Goal: Find specific page/section: Find specific page/section

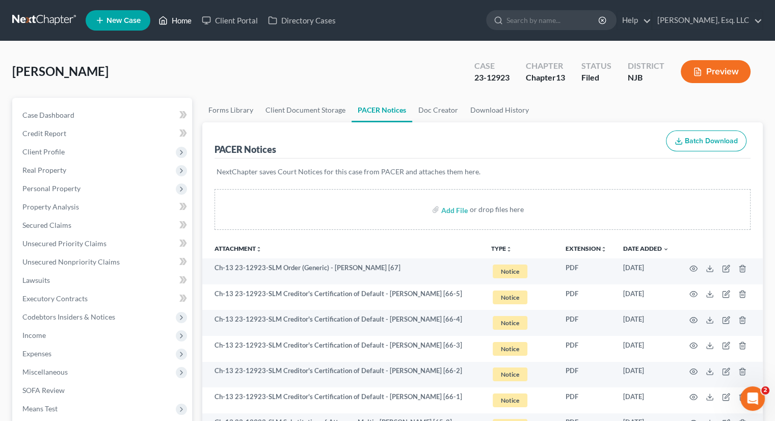
click at [189, 24] on link "Home" at bounding box center [174, 20] width 43 height 18
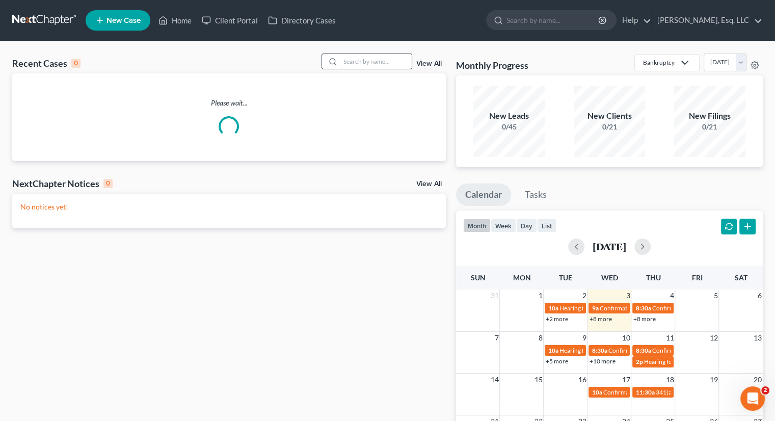
click at [344, 63] on input "search" at bounding box center [375, 61] width 71 height 15
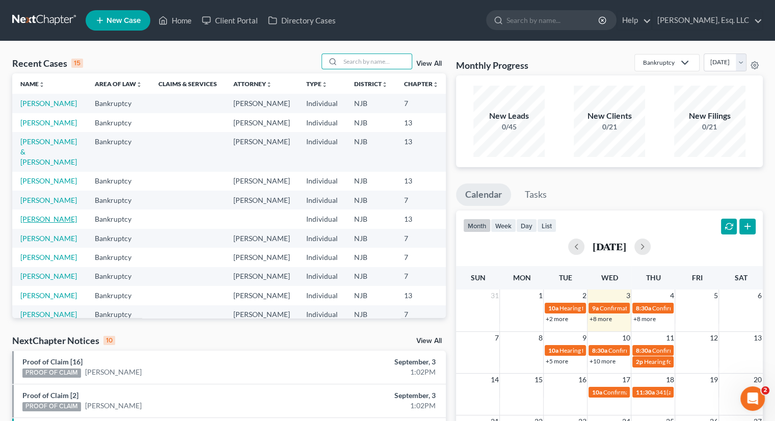
click at [30, 223] on link "[PERSON_NAME]" at bounding box center [48, 218] width 57 height 9
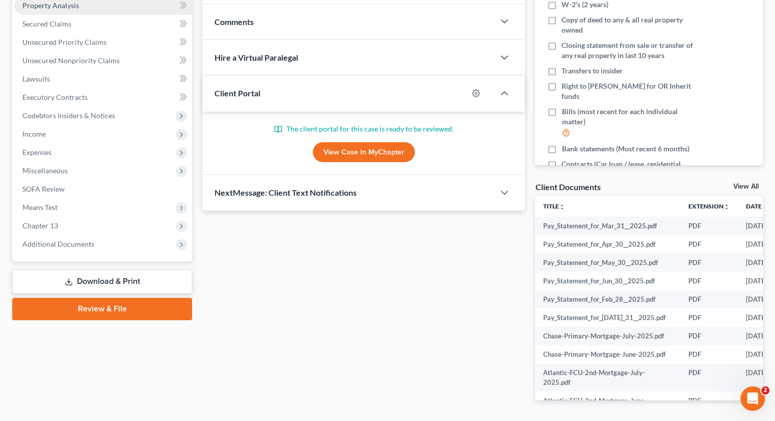
scroll to position [235, 0]
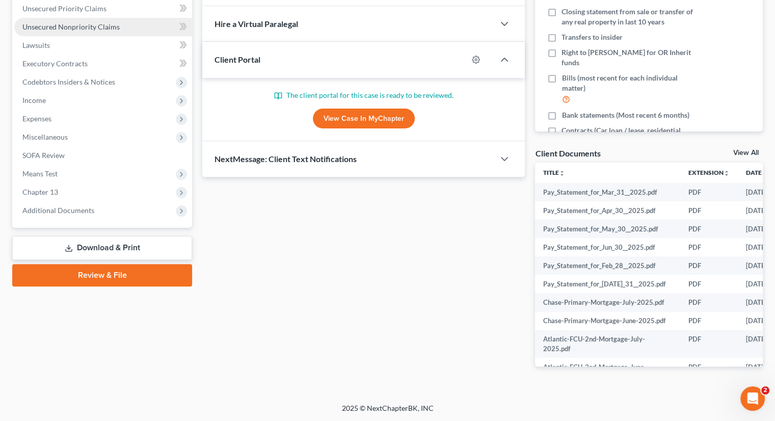
click at [100, 24] on span "Unsecured Nonpriority Claims" at bounding box center [70, 26] width 97 height 9
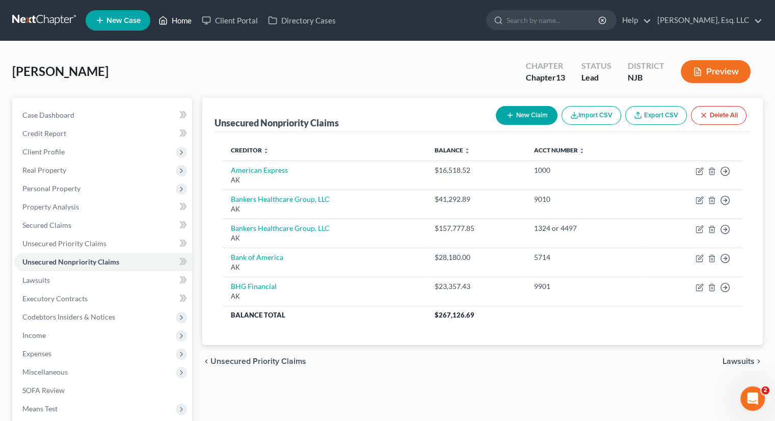
click at [183, 17] on link "Home" at bounding box center [174, 20] width 43 height 18
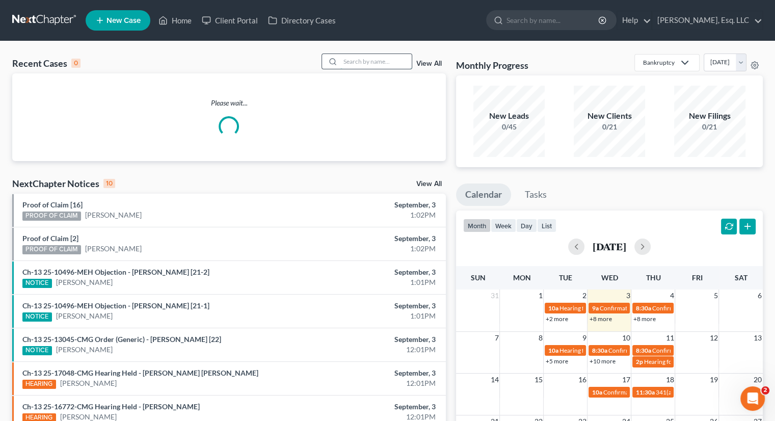
click at [341, 60] on input "search" at bounding box center [375, 61] width 71 height 15
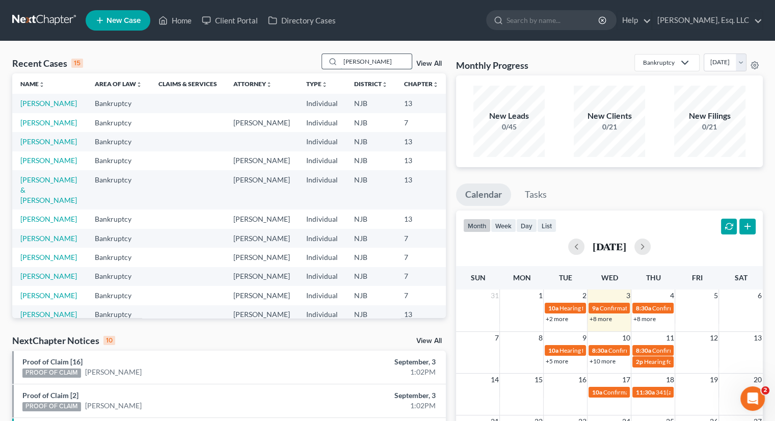
type input "[PERSON_NAME]"
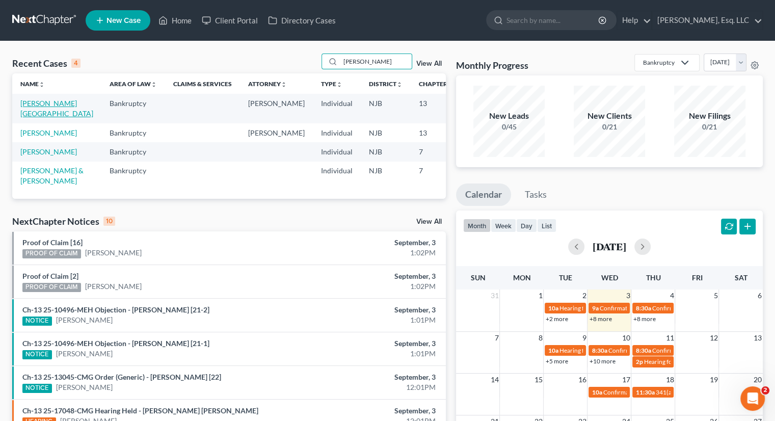
click at [31, 106] on link "[PERSON_NAME][GEOGRAPHIC_DATA]" at bounding box center [56, 108] width 73 height 19
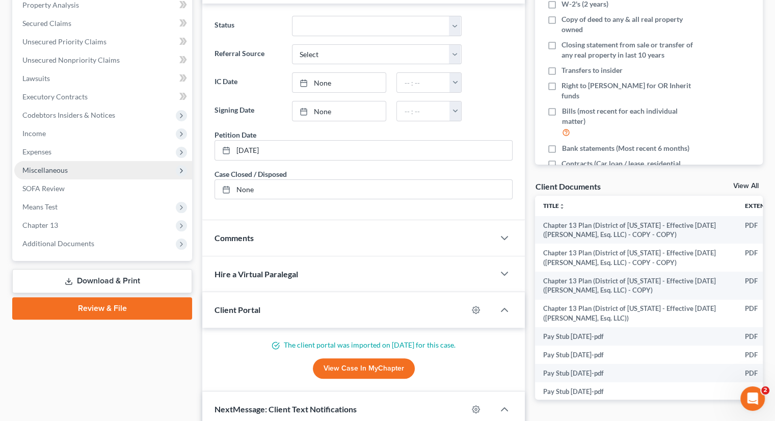
scroll to position [306, 0]
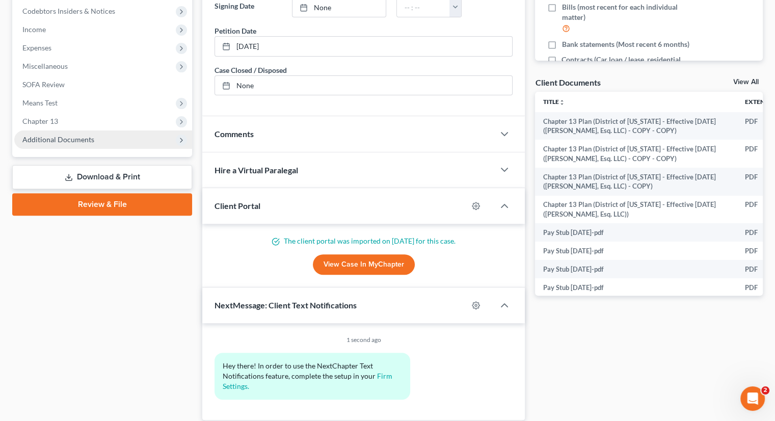
click at [91, 137] on span "Additional Documents" at bounding box center [58, 139] width 72 height 9
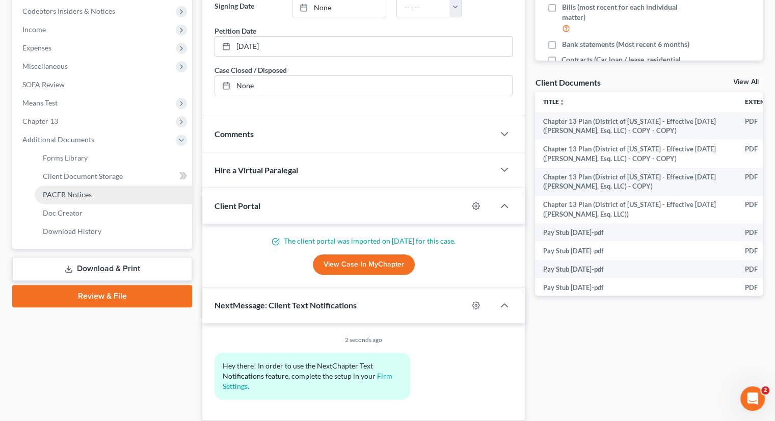
click at [97, 188] on link "PACER Notices" at bounding box center [113, 194] width 157 height 18
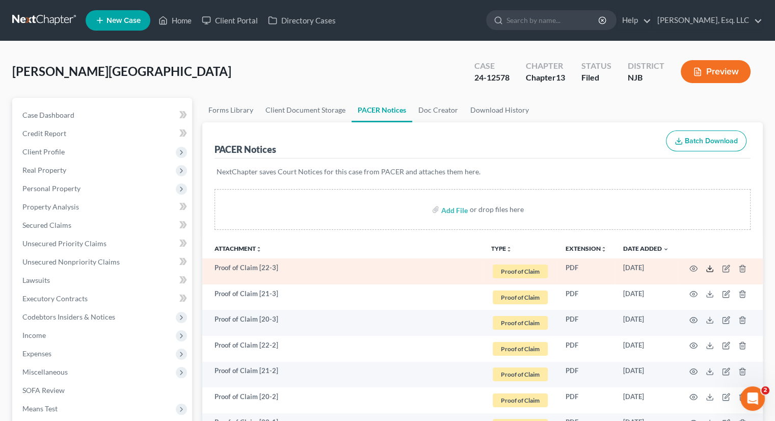
click at [710, 267] on icon at bounding box center [709, 268] width 8 height 8
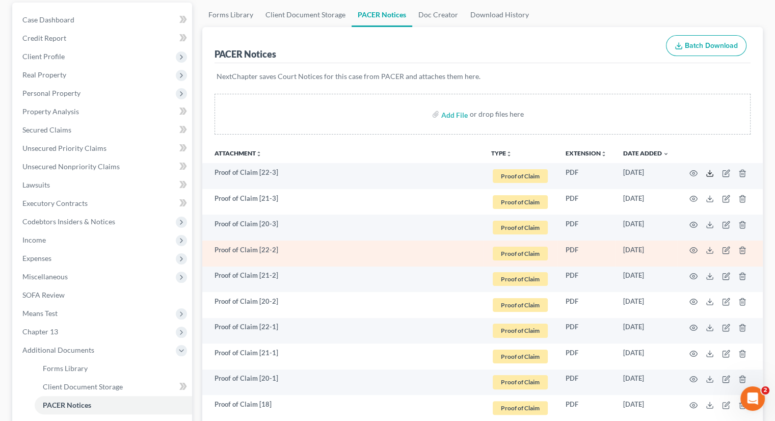
scroll to position [102, 0]
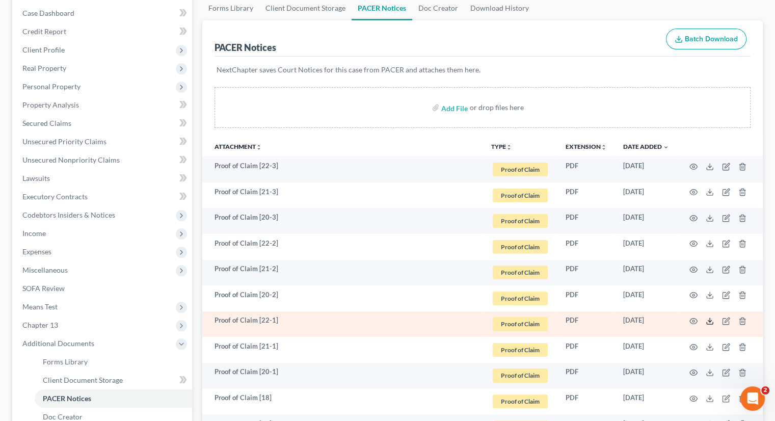
click at [710, 321] on icon at bounding box center [709, 321] width 8 height 8
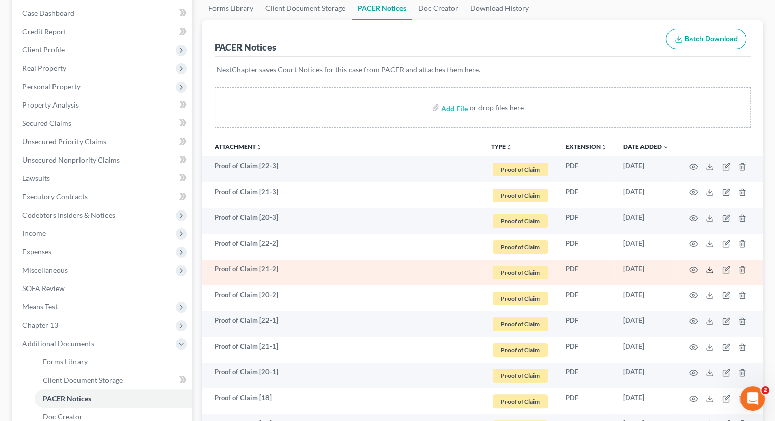
click at [711, 269] on icon at bounding box center [709, 269] width 8 height 8
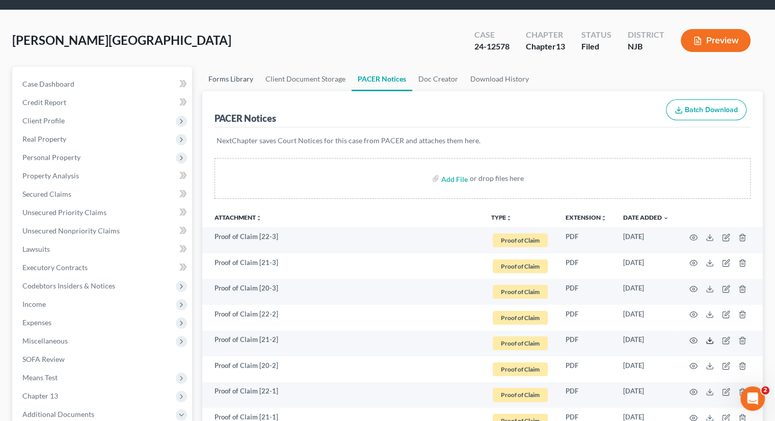
scroll to position [0, 0]
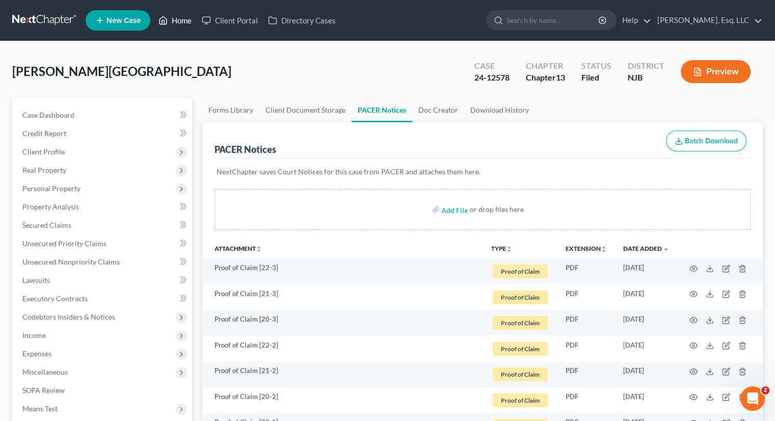
click at [191, 18] on link "Home" at bounding box center [174, 20] width 43 height 18
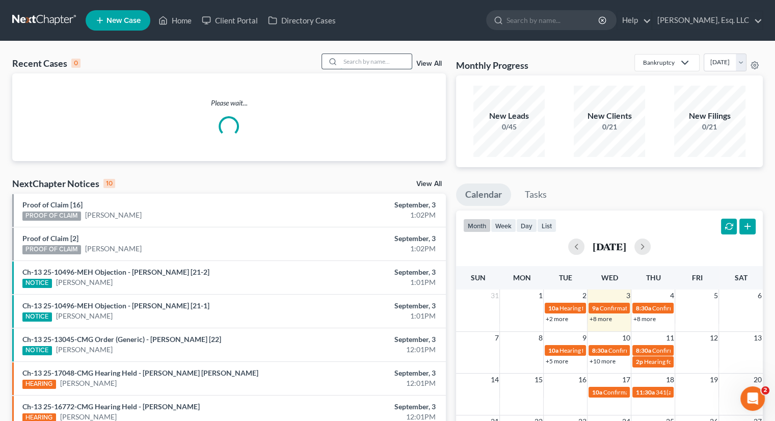
click at [353, 58] on input "search" at bounding box center [375, 61] width 71 height 15
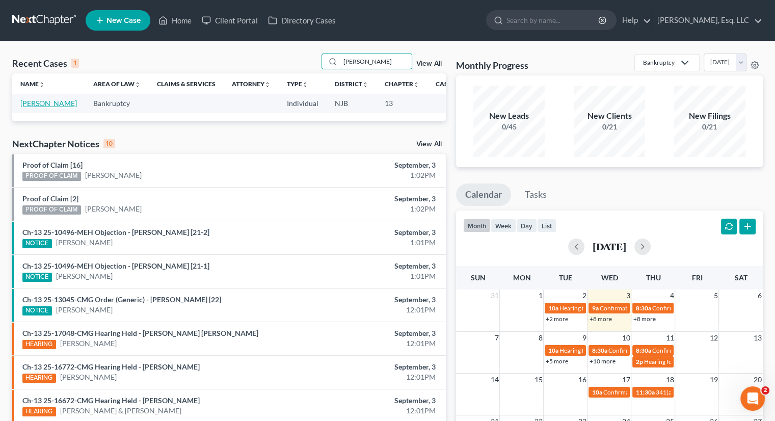
type input "[PERSON_NAME]"
click at [30, 105] on link "[PERSON_NAME]" at bounding box center [48, 103] width 57 height 9
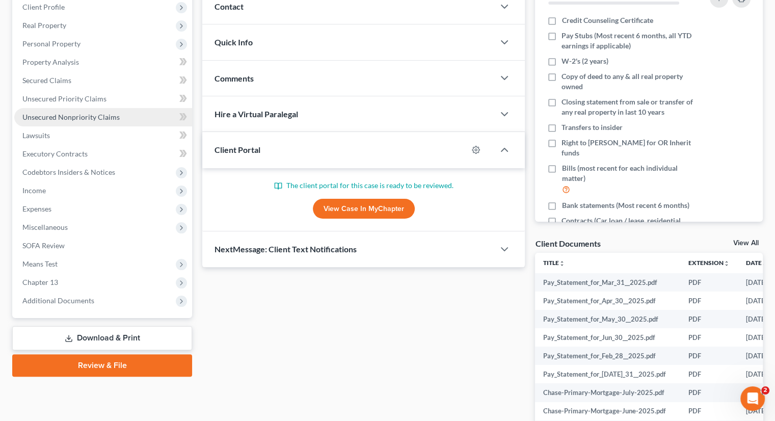
scroll to position [153, 0]
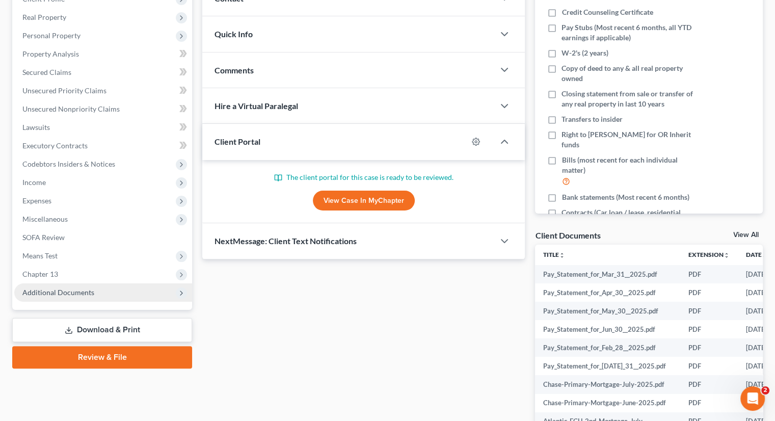
click at [71, 292] on span "Additional Documents" at bounding box center [58, 292] width 72 height 9
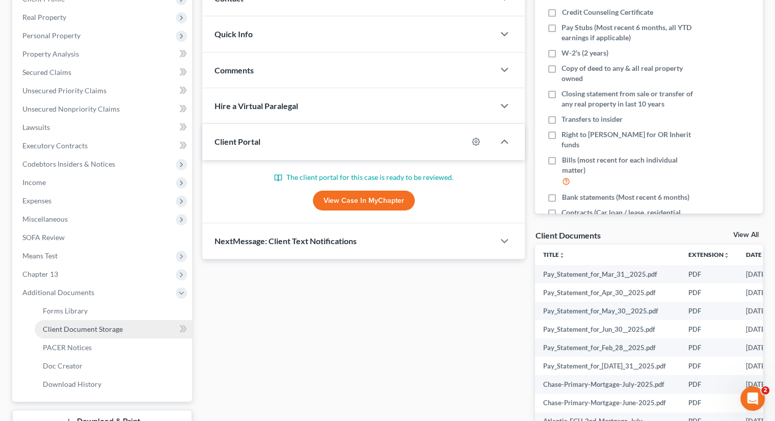
click at [94, 327] on span "Client Document Storage" at bounding box center [83, 328] width 80 height 9
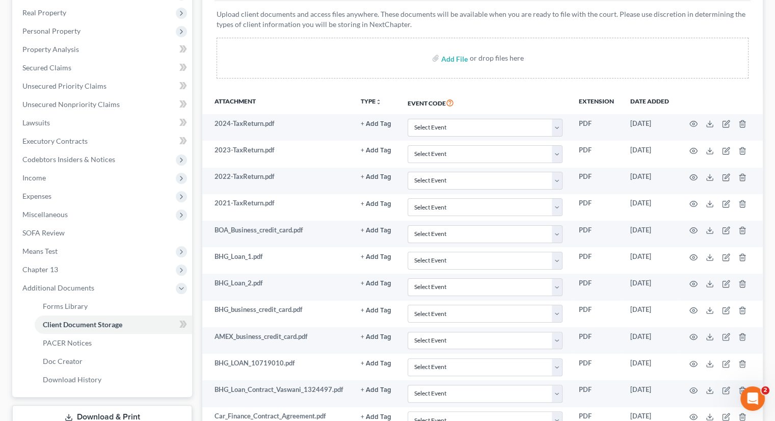
scroll to position [5, 0]
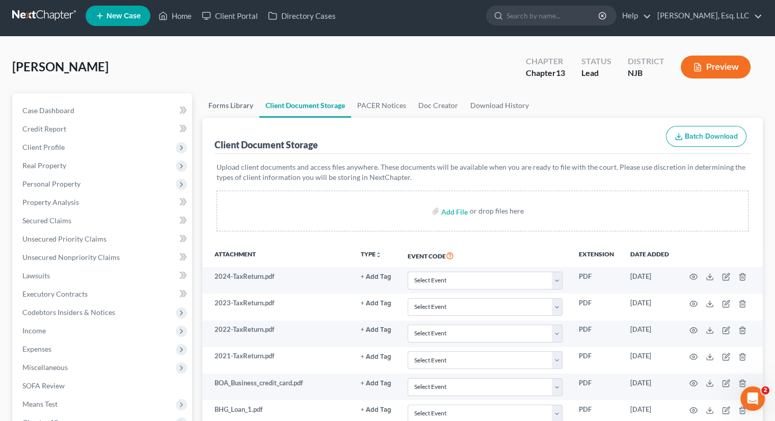
click at [232, 104] on link "Forms Library" at bounding box center [230, 105] width 57 height 24
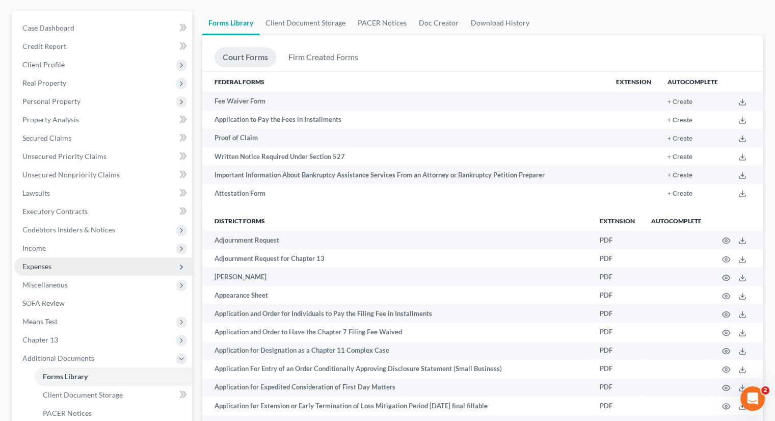
scroll to position [204, 0]
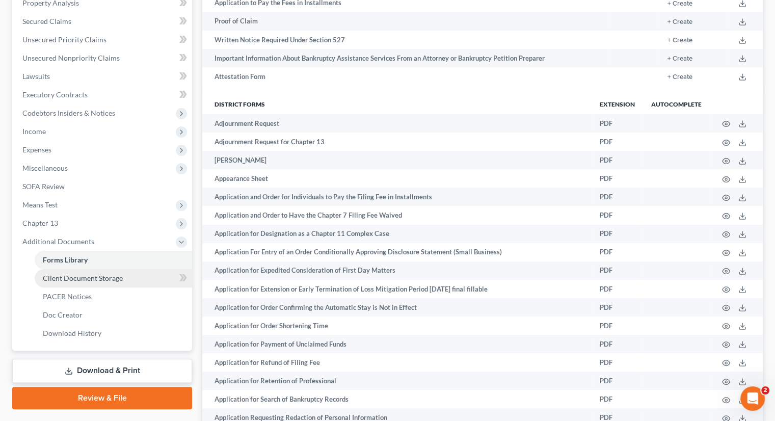
drag, startPoint x: 102, startPoint y: 278, endPoint x: 119, endPoint y: 275, distance: 17.5
click at [102, 278] on span "Client Document Storage" at bounding box center [83, 277] width 80 height 9
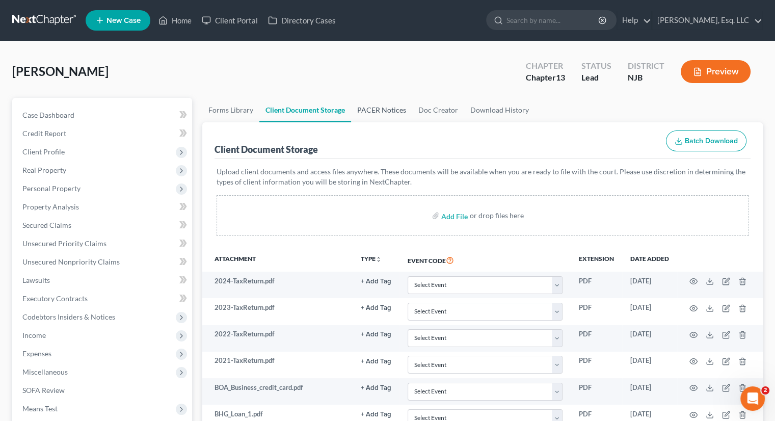
click at [379, 106] on link "PACER Notices" at bounding box center [381, 110] width 61 height 24
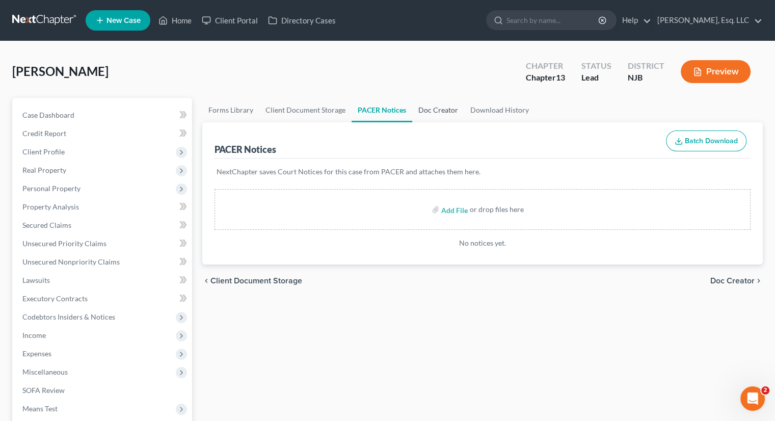
click at [436, 110] on link "Doc Creator" at bounding box center [438, 110] width 52 height 24
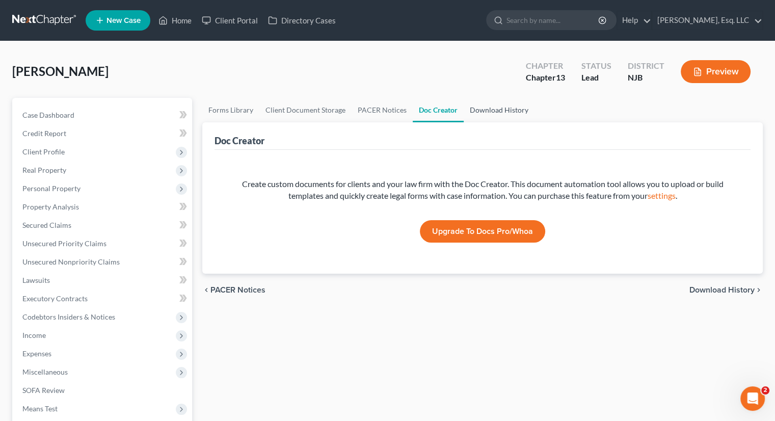
click at [487, 107] on link "Download History" at bounding box center [498, 110] width 71 height 24
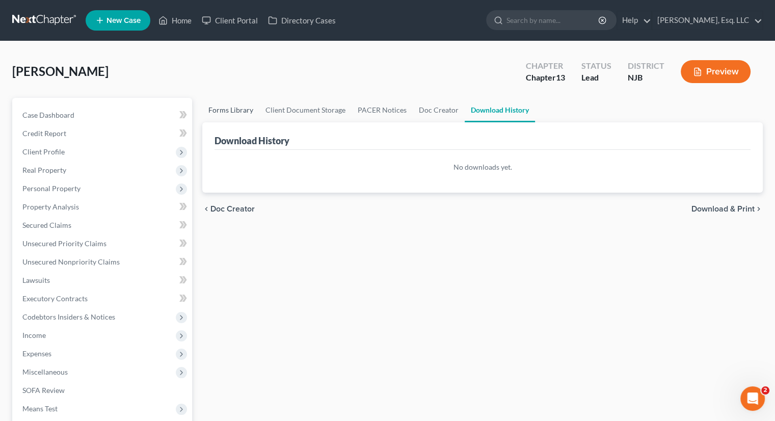
click at [211, 104] on link "Forms Library" at bounding box center [230, 110] width 57 height 24
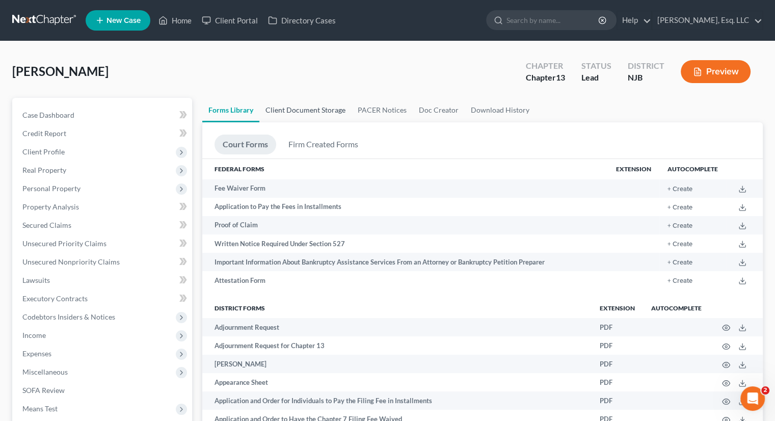
click at [310, 108] on link "Client Document Storage" at bounding box center [305, 110] width 92 height 24
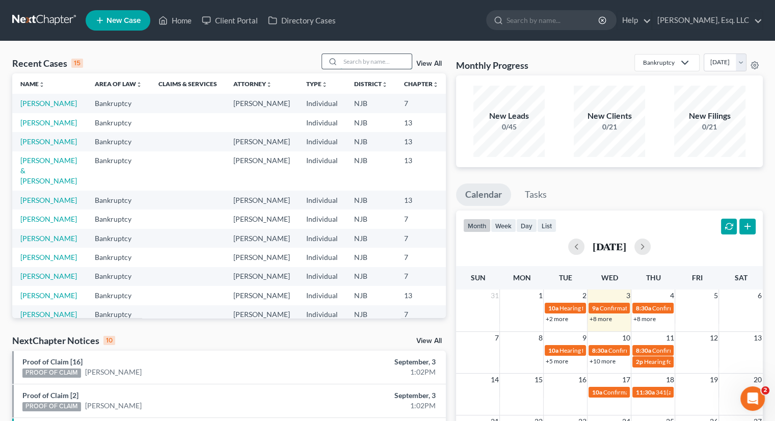
click at [361, 63] on input "search" at bounding box center [375, 61] width 71 height 15
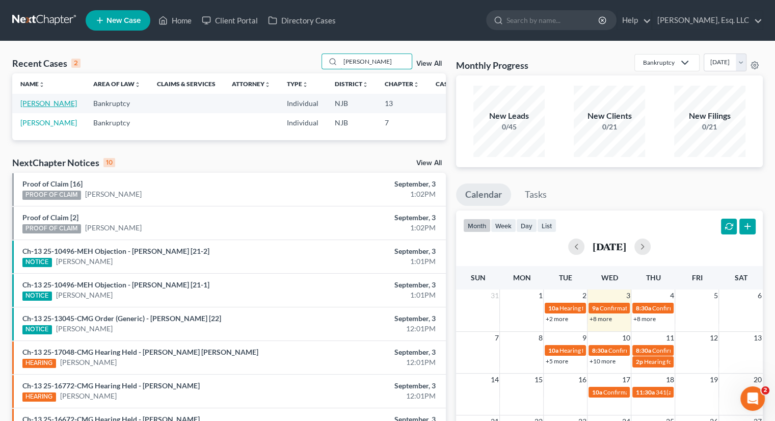
type input "haid"
click at [26, 104] on link "[PERSON_NAME]" at bounding box center [48, 103] width 57 height 9
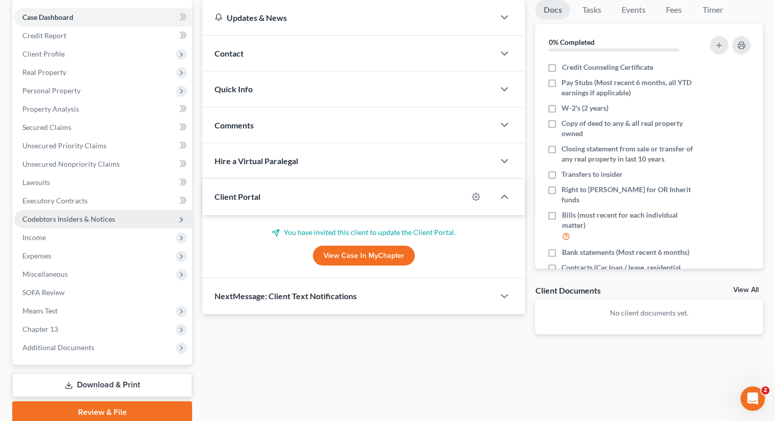
scroll to position [139, 0]
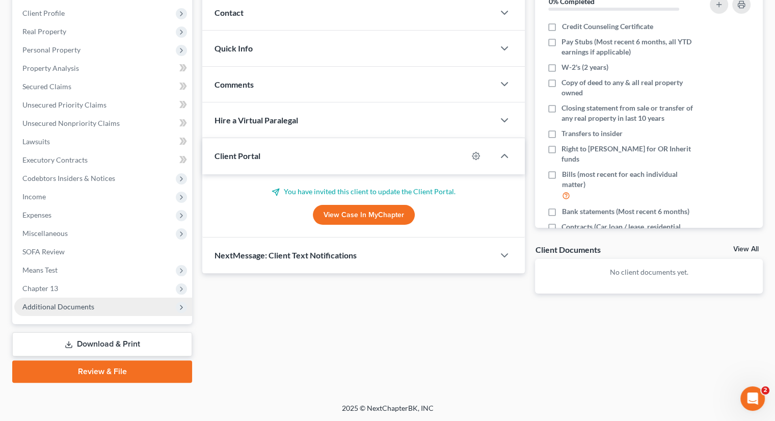
click at [61, 304] on span "Additional Documents" at bounding box center [58, 306] width 72 height 9
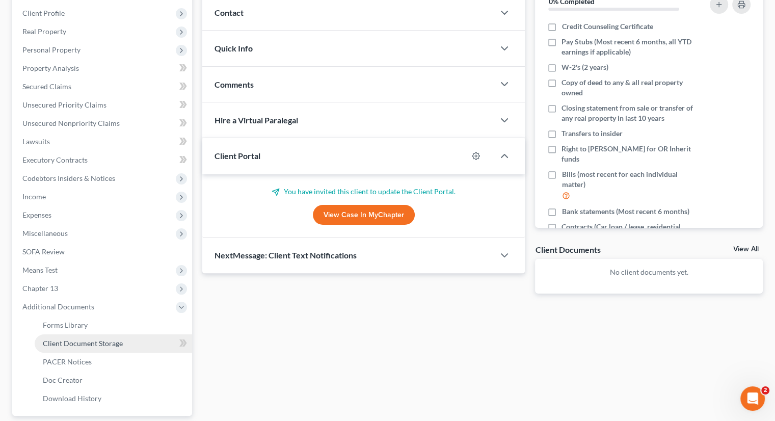
click at [108, 339] on span "Client Document Storage" at bounding box center [83, 343] width 80 height 9
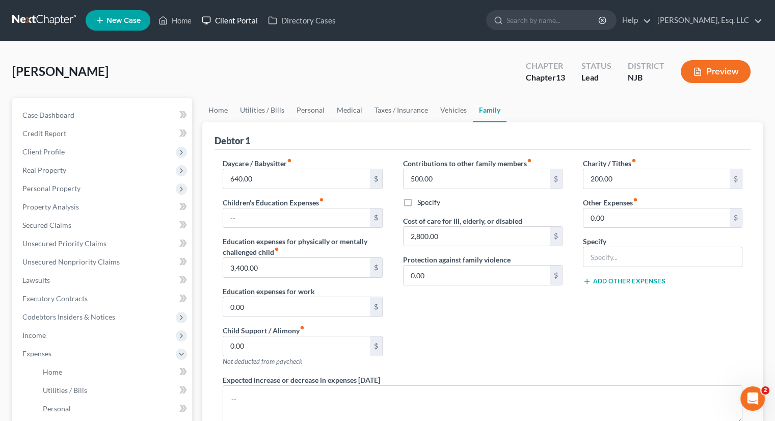
click at [234, 17] on link "Client Portal" at bounding box center [230, 20] width 66 height 18
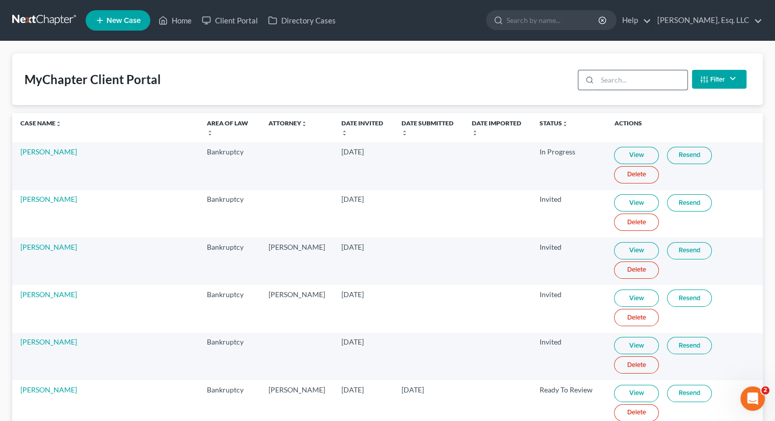
drag, startPoint x: 602, startPoint y: 77, endPoint x: 608, endPoint y: 76, distance: 6.1
click at [602, 76] on input "search" at bounding box center [642, 79] width 90 height 19
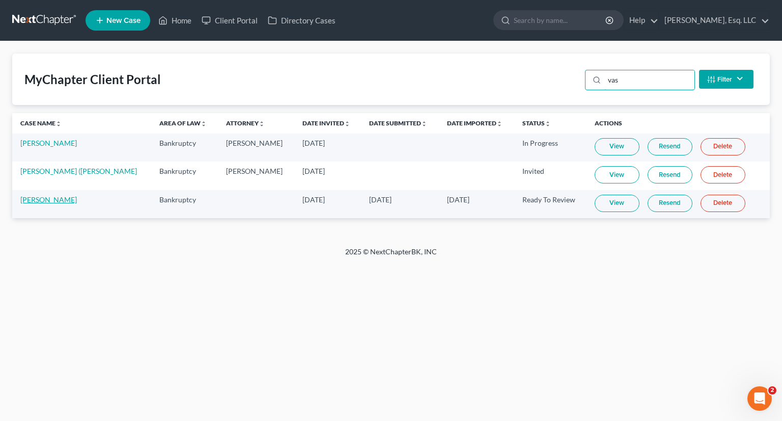
type input "vas"
click at [50, 196] on link "[PERSON_NAME]" at bounding box center [48, 199] width 57 height 9
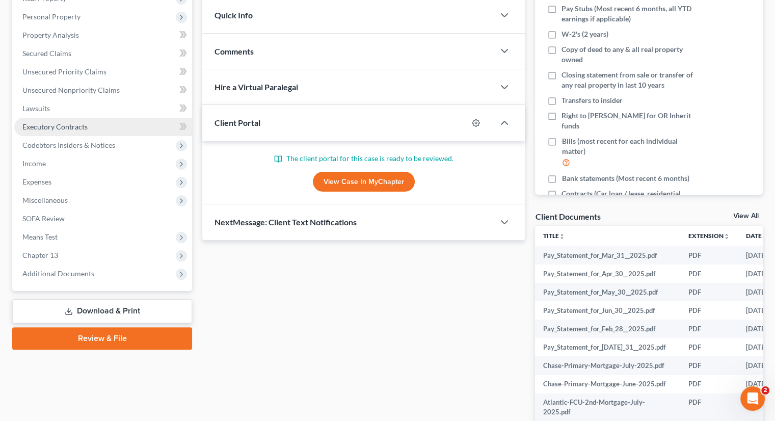
scroll to position [235, 0]
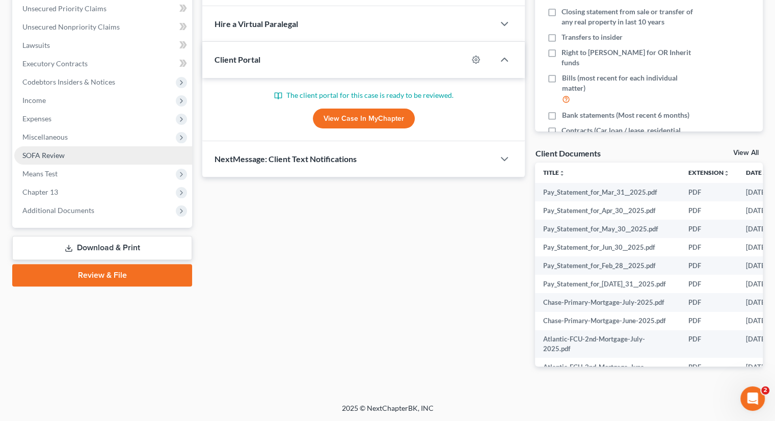
drag, startPoint x: 68, startPoint y: 137, endPoint x: 145, endPoint y: 146, distance: 77.9
click at [68, 137] on span "Miscellaneous" at bounding box center [103, 137] width 178 height 18
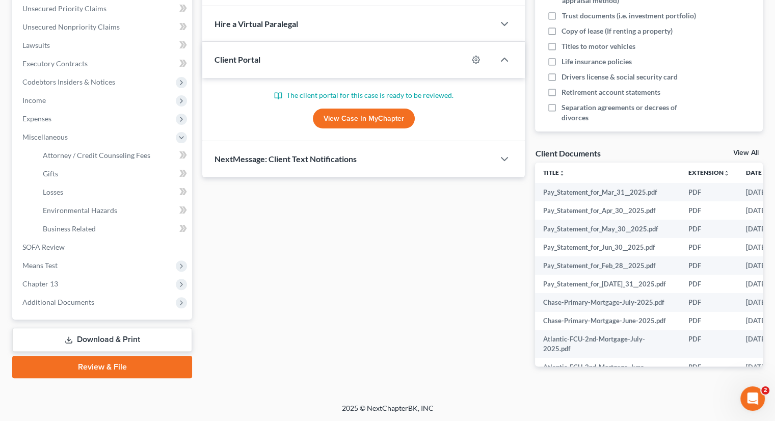
scroll to position [0, 0]
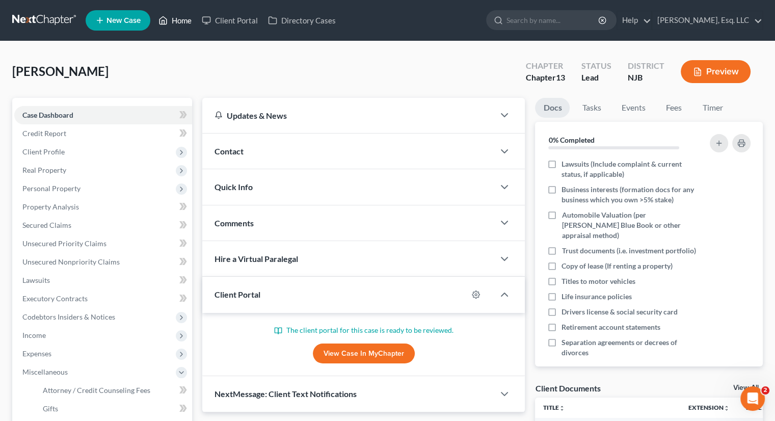
drag, startPoint x: 177, startPoint y: 21, endPoint x: 214, endPoint y: 35, distance: 39.3
click at [177, 21] on link "Home" at bounding box center [174, 20] width 43 height 18
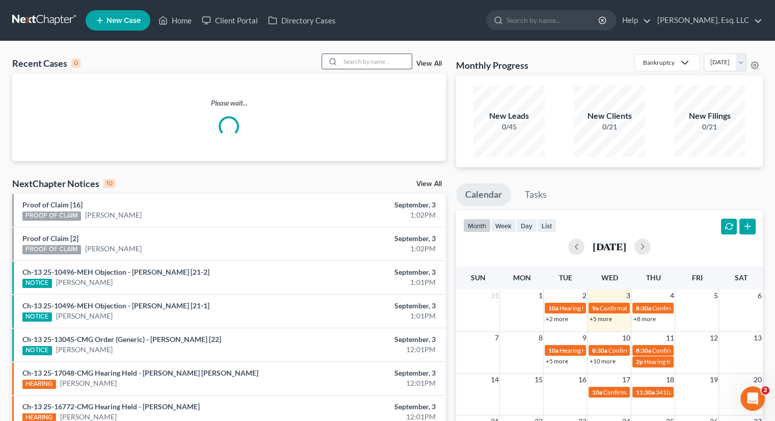
click at [369, 65] on input "search" at bounding box center [375, 61] width 71 height 15
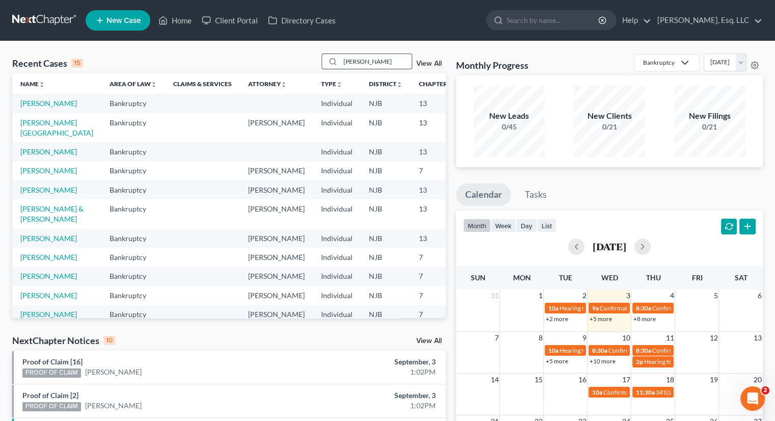
type input "[PERSON_NAME]"
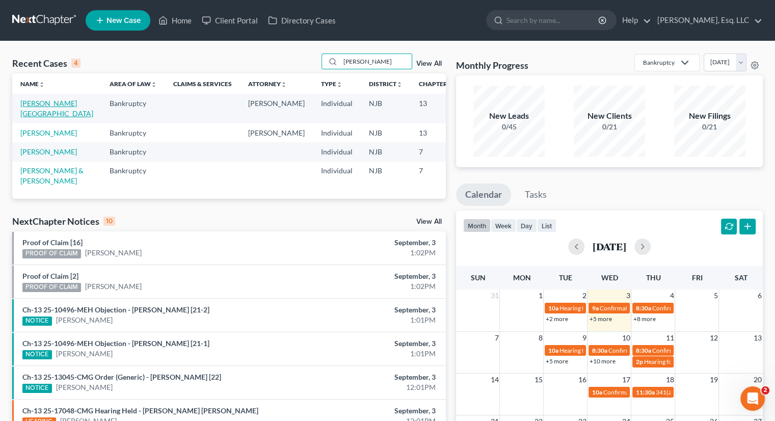
click at [35, 114] on link "[PERSON_NAME][GEOGRAPHIC_DATA]" at bounding box center [56, 108] width 73 height 19
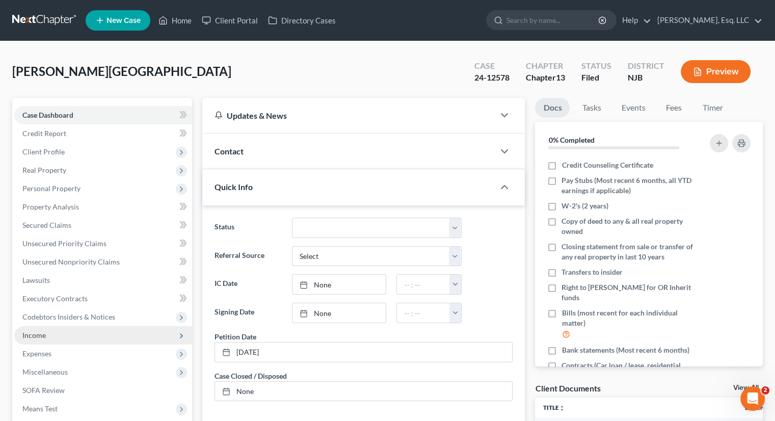
scroll to position [255, 0]
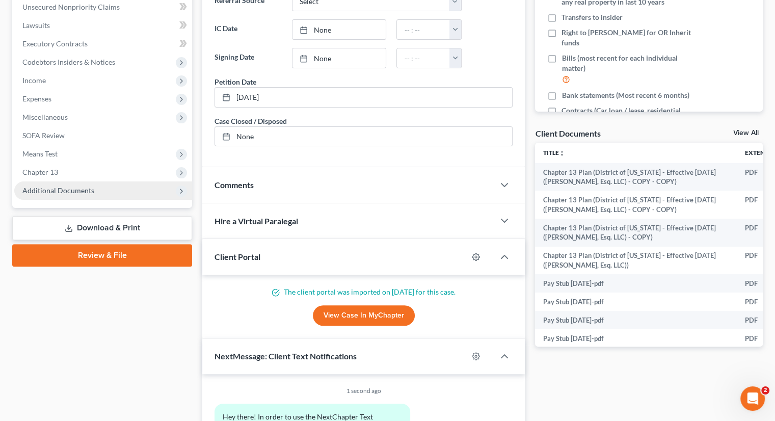
drag, startPoint x: 89, startPoint y: 196, endPoint x: 102, endPoint y: 197, distance: 12.8
click at [89, 196] on span "Additional Documents" at bounding box center [103, 190] width 178 height 18
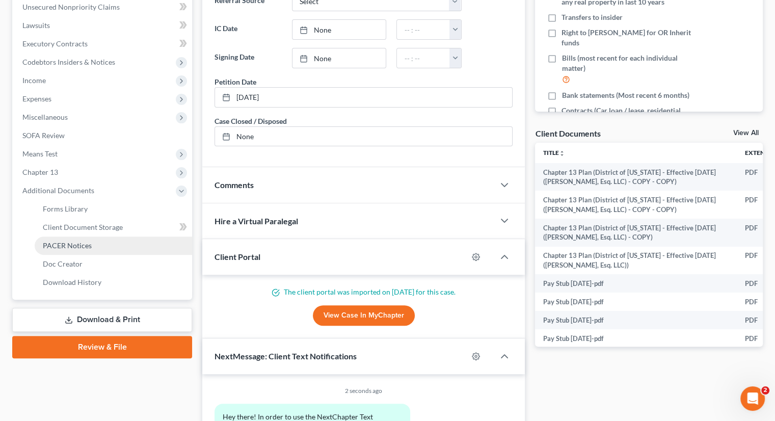
click at [84, 245] on span "PACER Notices" at bounding box center [67, 245] width 49 height 9
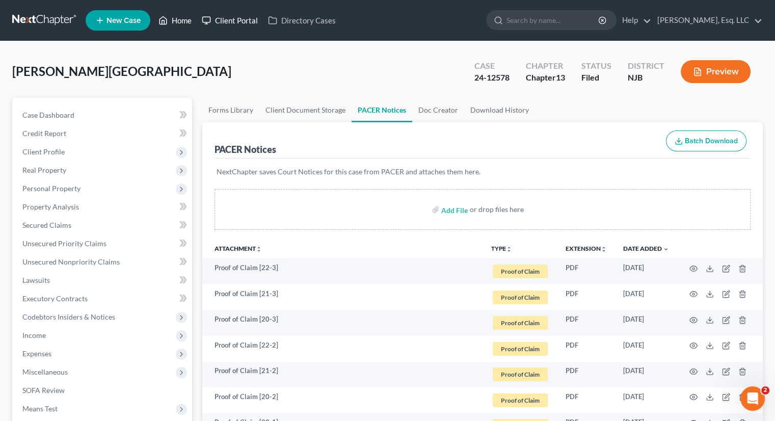
drag, startPoint x: 178, startPoint y: 16, endPoint x: 199, endPoint y: 17, distance: 20.9
click at [178, 16] on link "Home" at bounding box center [174, 20] width 43 height 18
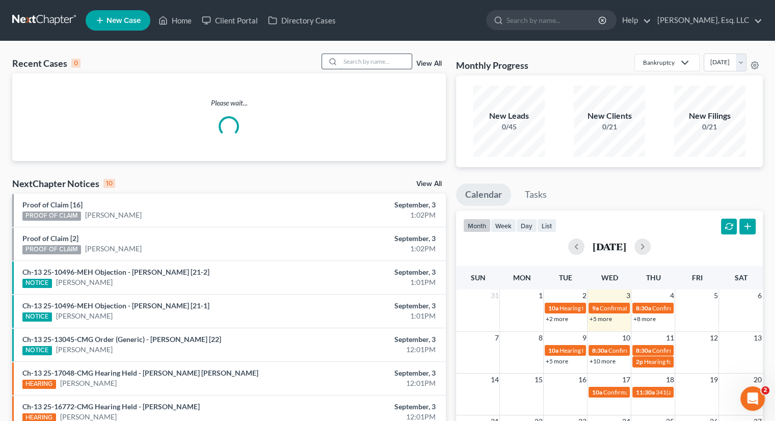
click at [351, 60] on input "search" at bounding box center [375, 61] width 71 height 15
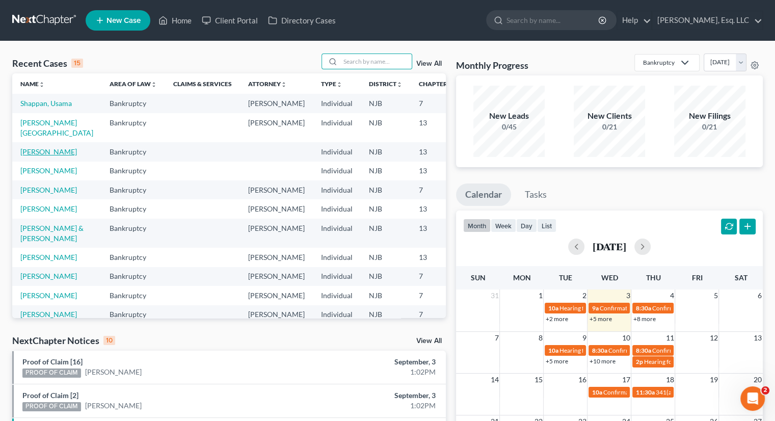
click at [37, 156] on link "[PERSON_NAME]" at bounding box center [48, 151] width 57 height 9
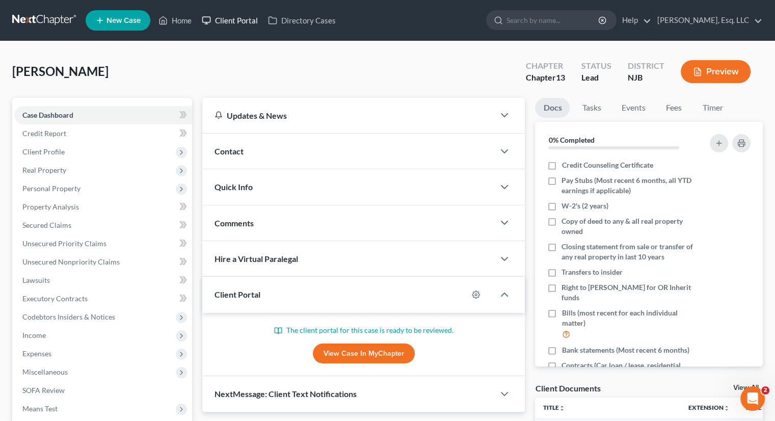
click at [231, 15] on link "Client Portal" at bounding box center [230, 20] width 66 height 18
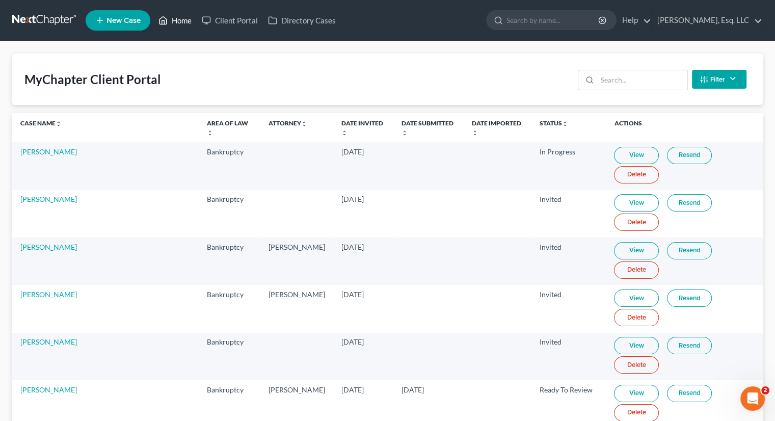
click at [181, 16] on link "Home" at bounding box center [174, 20] width 43 height 18
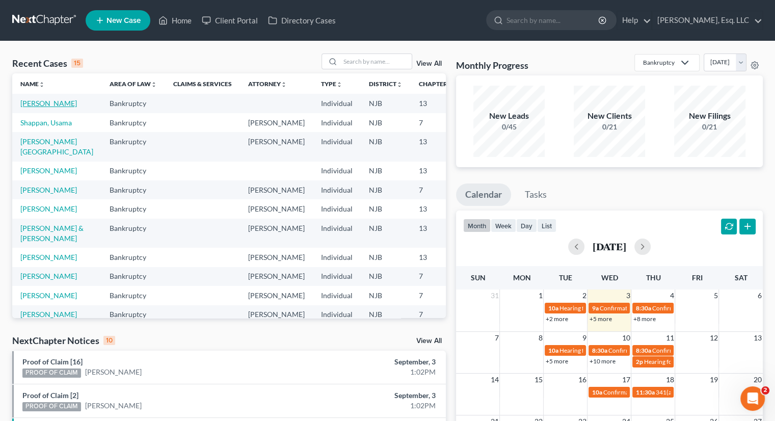
click at [37, 107] on link "[PERSON_NAME]" at bounding box center [48, 103] width 57 height 9
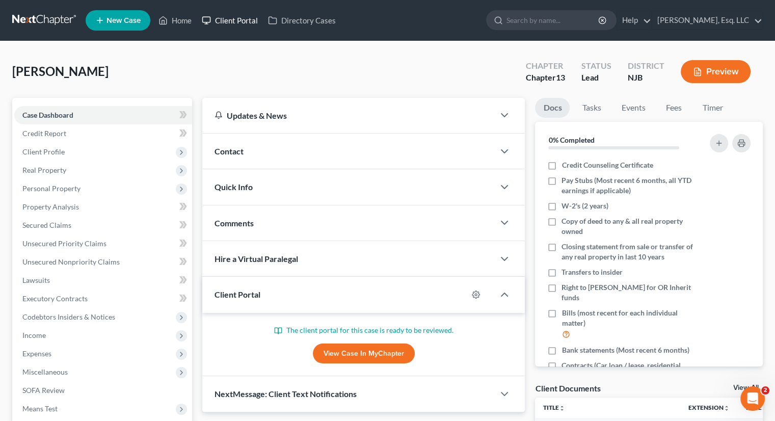
click at [253, 22] on link "Client Portal" at bounding box center [230, 20] width 66 height 18
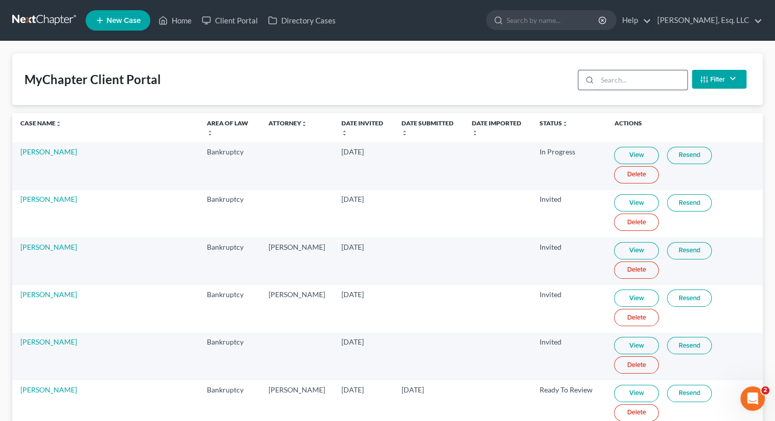
click at [614, 77] on input "search" at bounding box center [642, 79] width 90 height 19
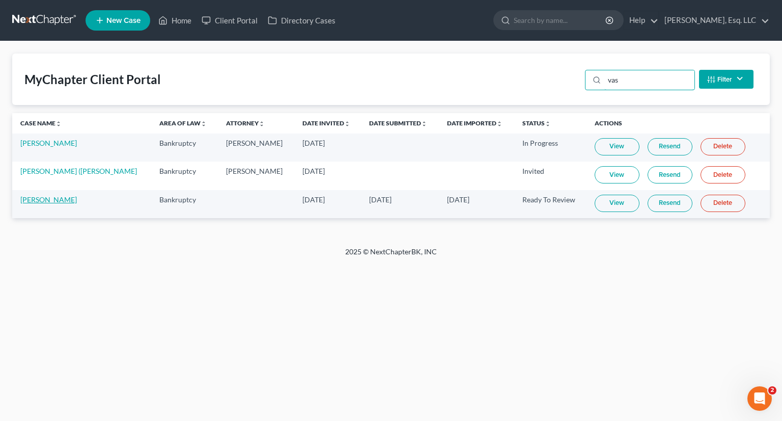
type input "vas"
click at [56, 199] on link "[PERSON_NAME]" at bounding box center [48, 199] width 57 height 9
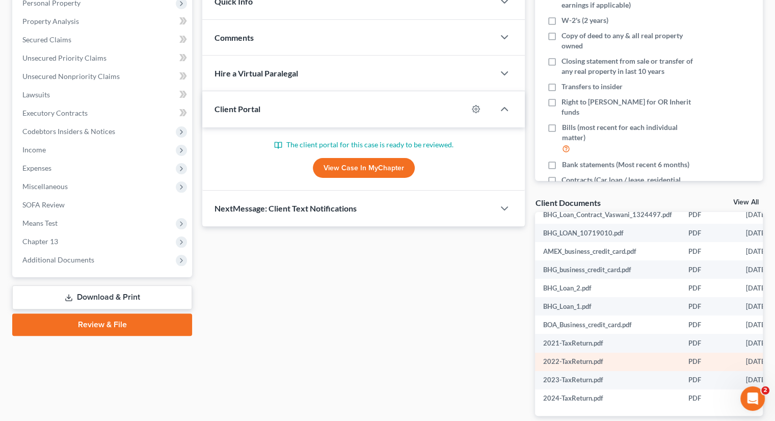
scroll to position [235, 0]
